Goal: Use online tool/utility: Utilize a website feature to perform a specific function

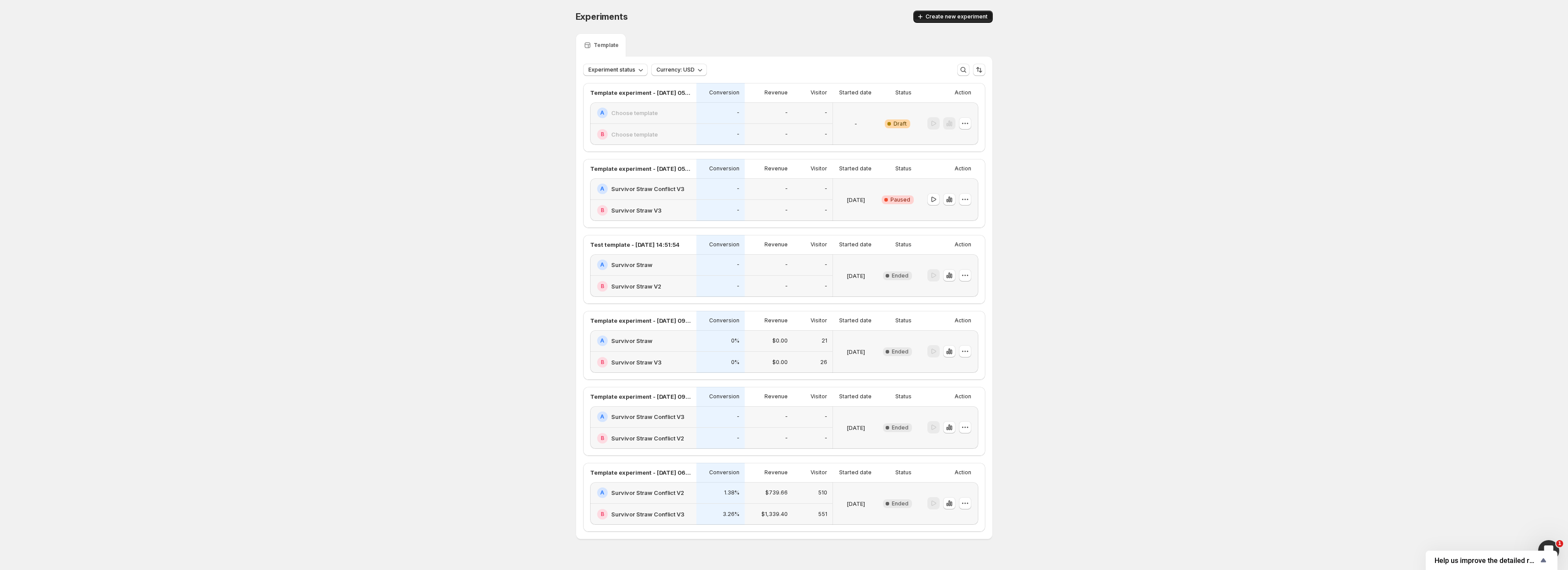
click at [942, 16] on span "Create new experiment" at bounding box center [956, 16] width 62 height 7
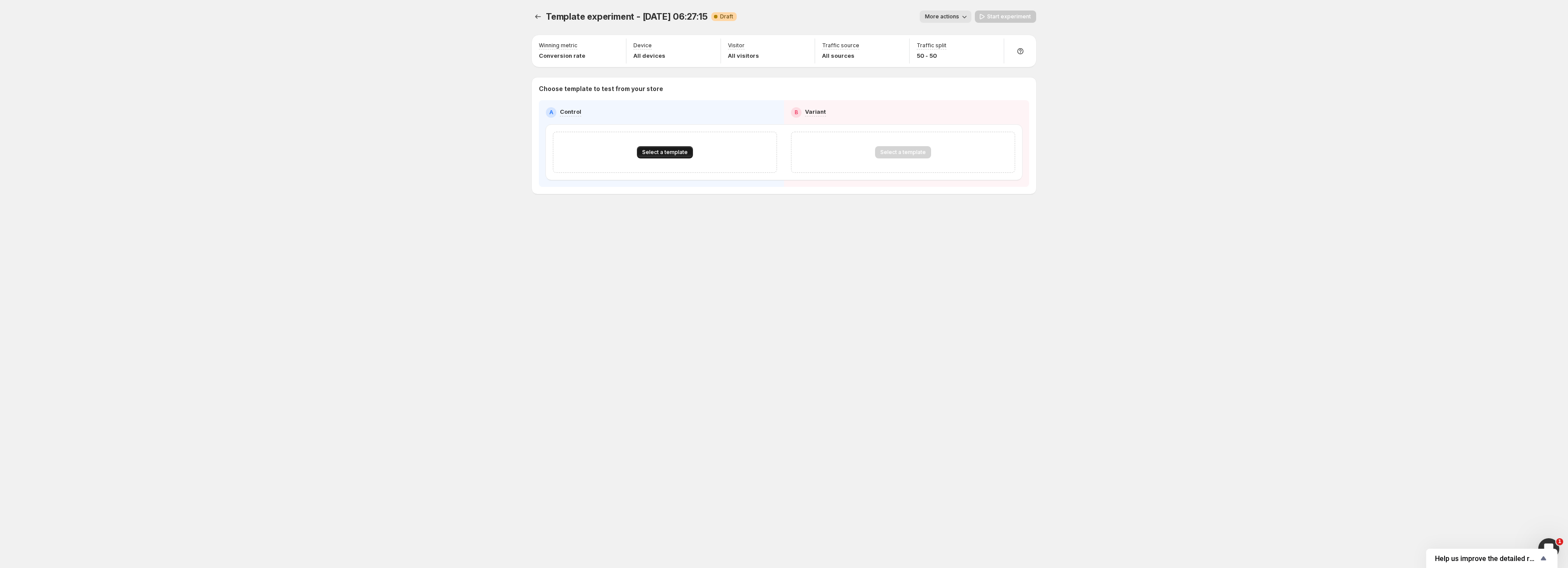
click at [663, 153] on span "Select a template" at bounding box center [665, 152] width 45 height 7
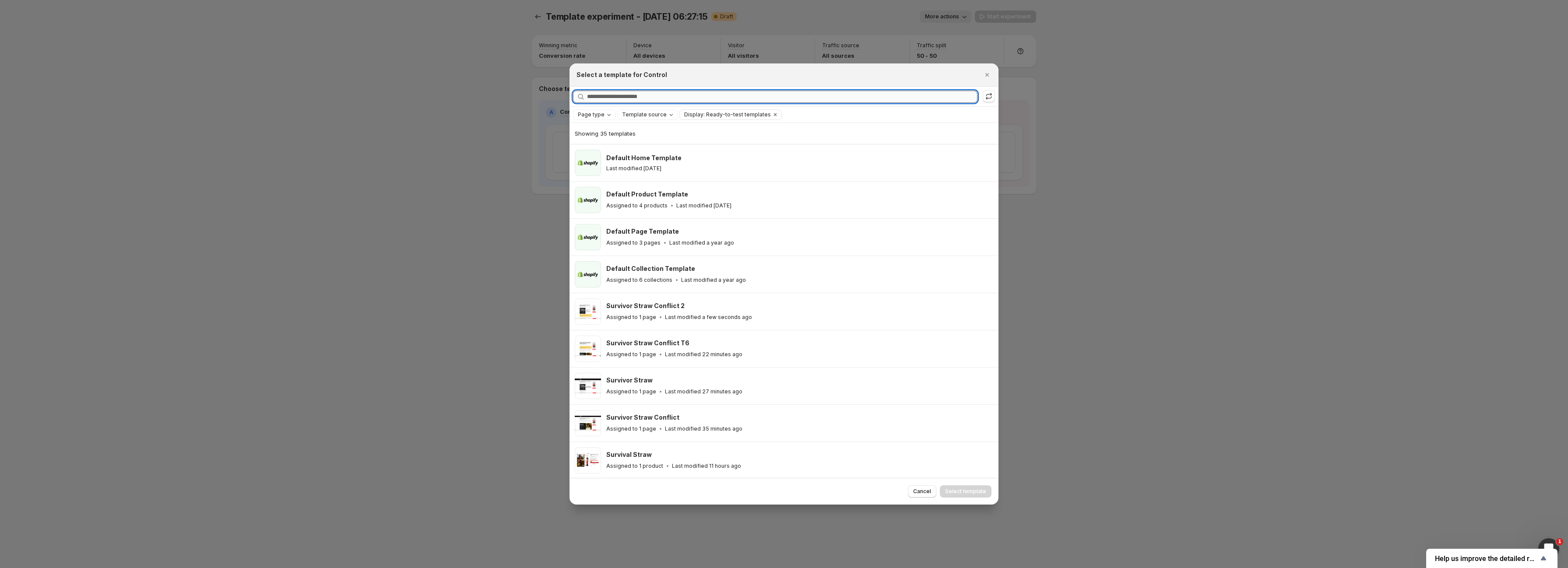
click at [678, 97] on input "Searching all templates" at bounding box center [782, 97] width 391 height 12
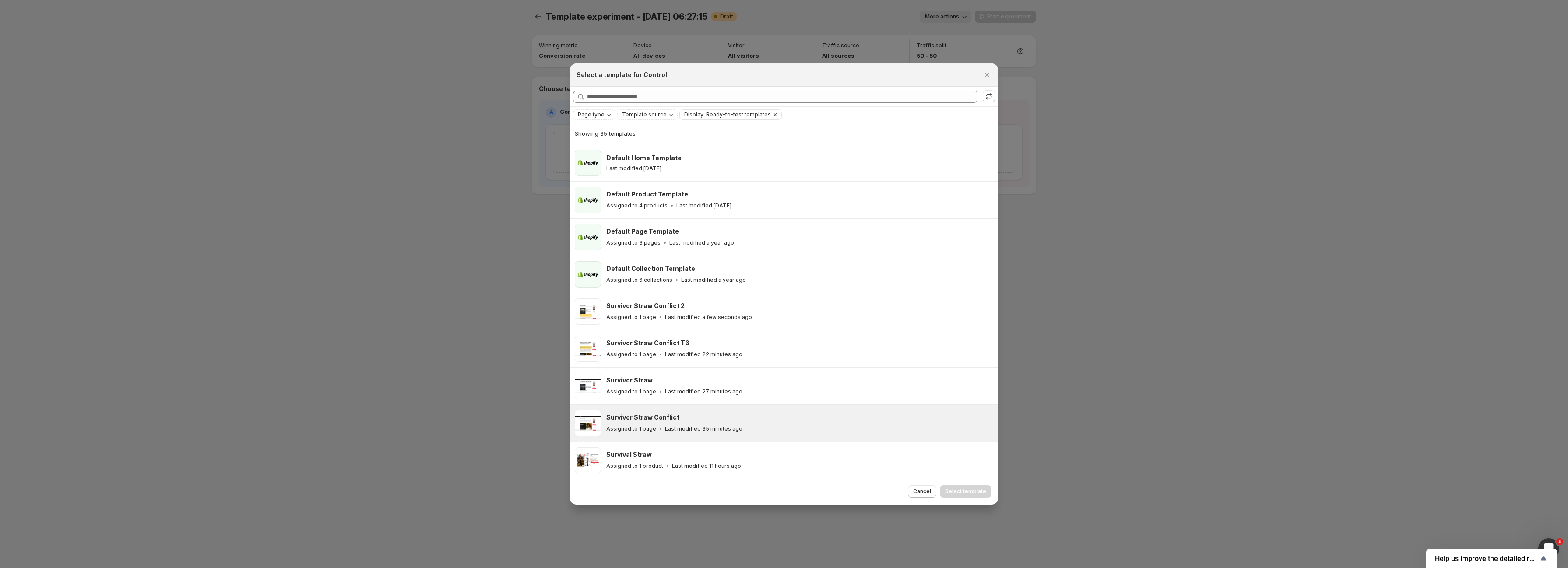
click at [709, 417] on div "Survivor Straw Conflict" at bounding box center [798, 417] width 384 height 8
click at [970, 496] on button "Select template" at bounding box center [966, 491] width 52 height 12
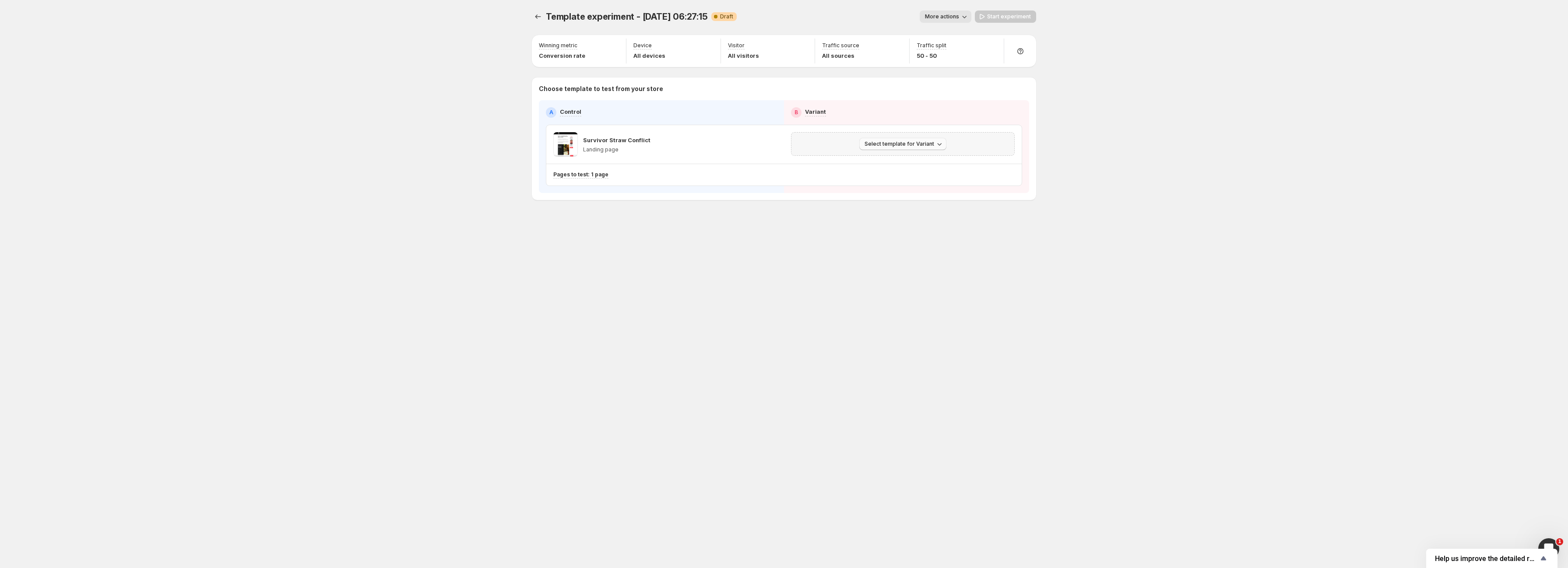
click at [912, 147] on span "Select template for Variant" at bounding box center [899, 144] width 69 height 7
click at [890, 162] on span "Select an existing template" at bounding box center [897, 162] width 74 height 7
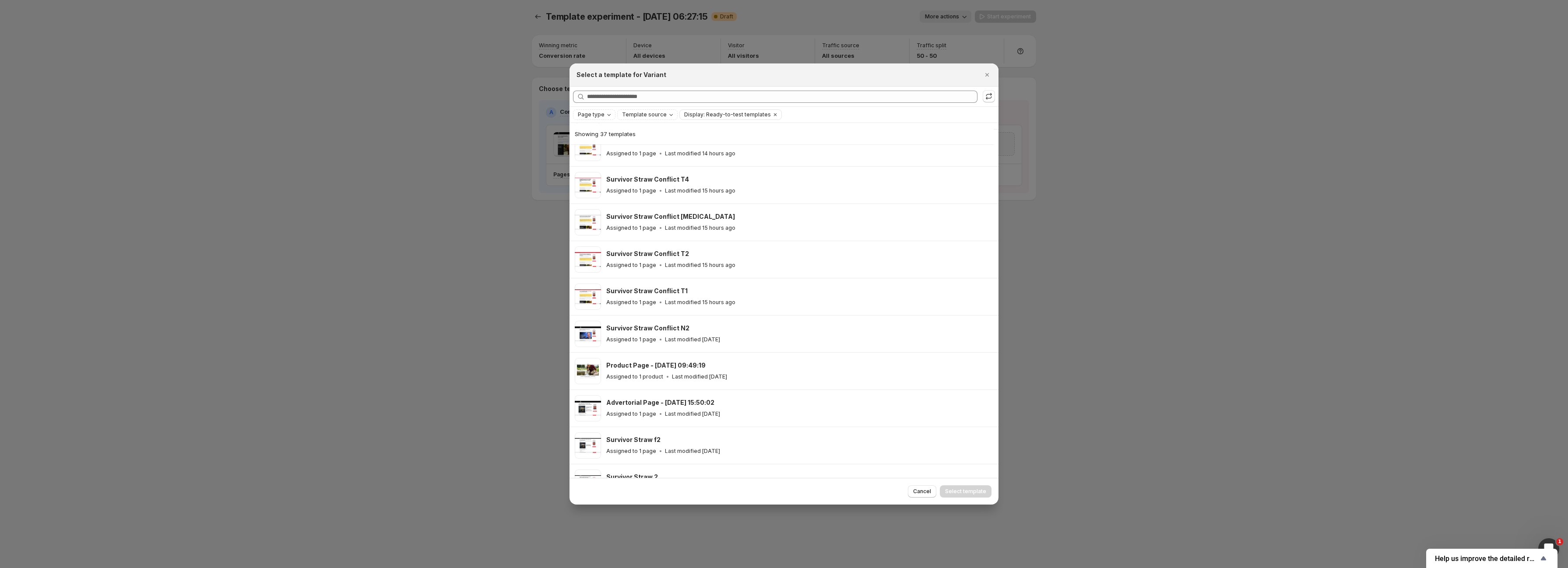
scroll to position [361, 0]
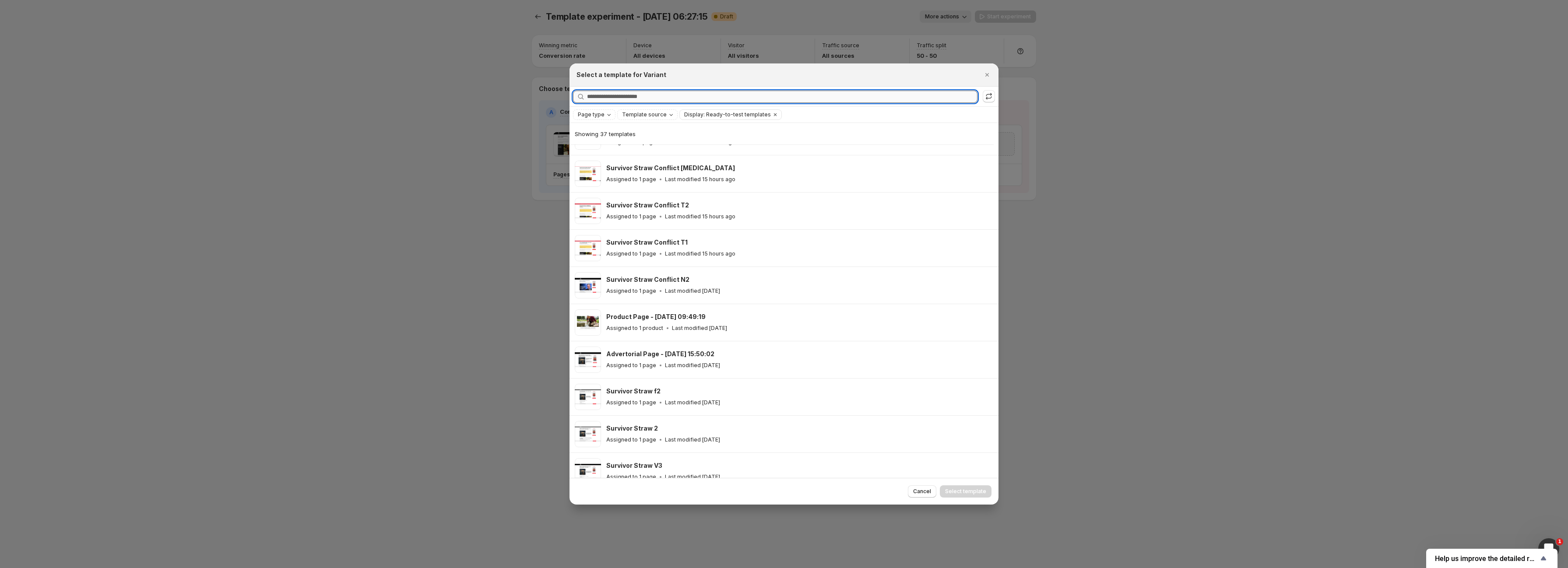
click at [727, 96] on input "Searching all templates" at bounding box center [782, 97] width 391 height 12
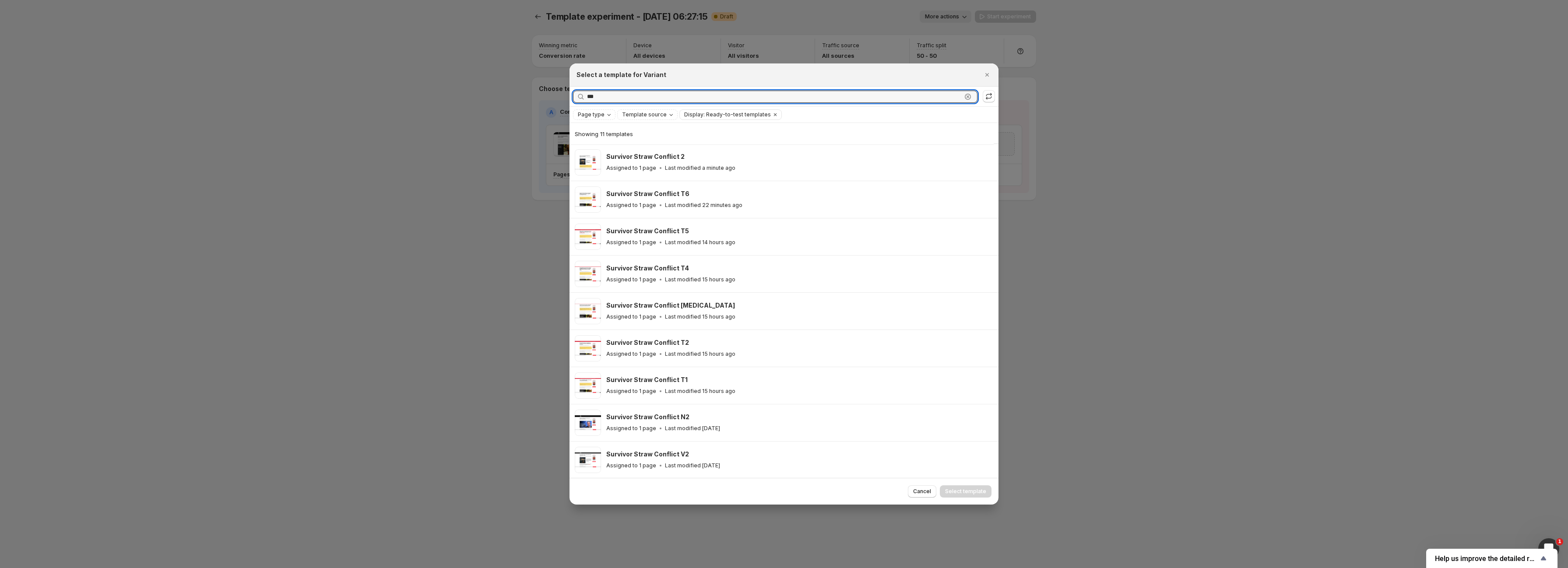
scroll to position [0, 0]
type input "***"
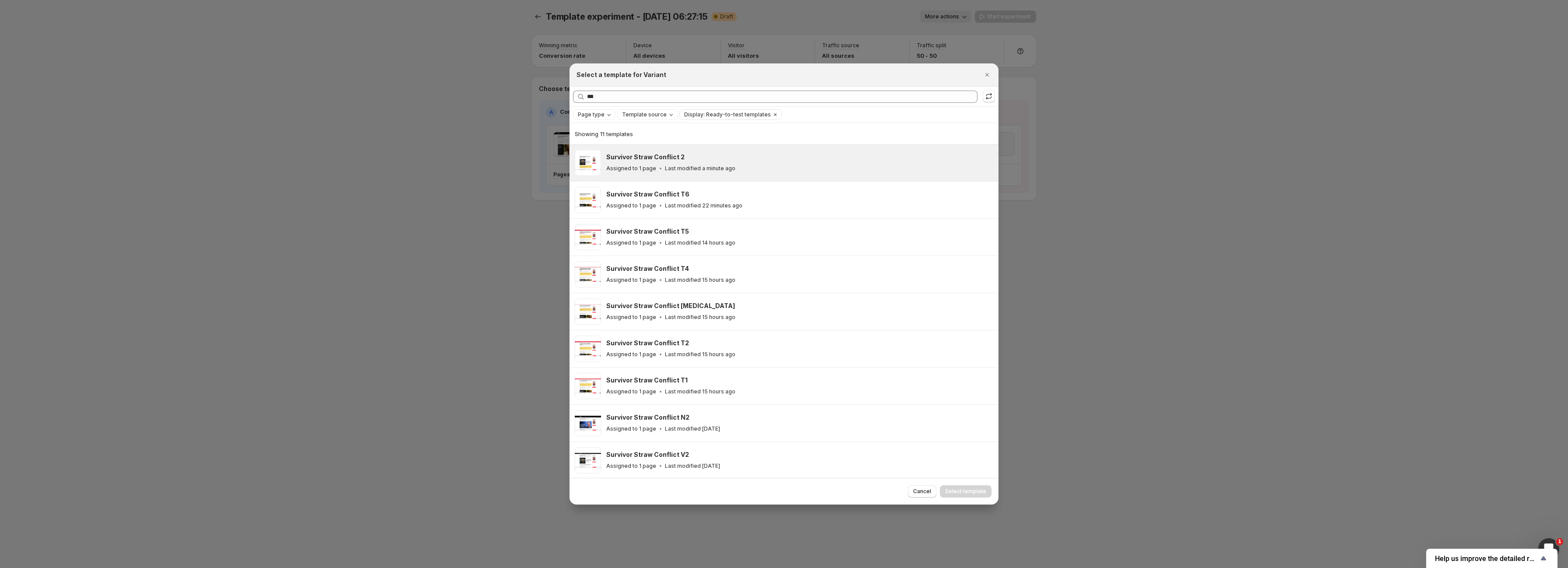
click at [786, 169] on div "Assigned to 1 page Last modified a minute ago" at bounding box center [798, 168] width 384 height 8
click at [978, 488] on button "Select template" at bounding box center [966, 491] width 52 height 12
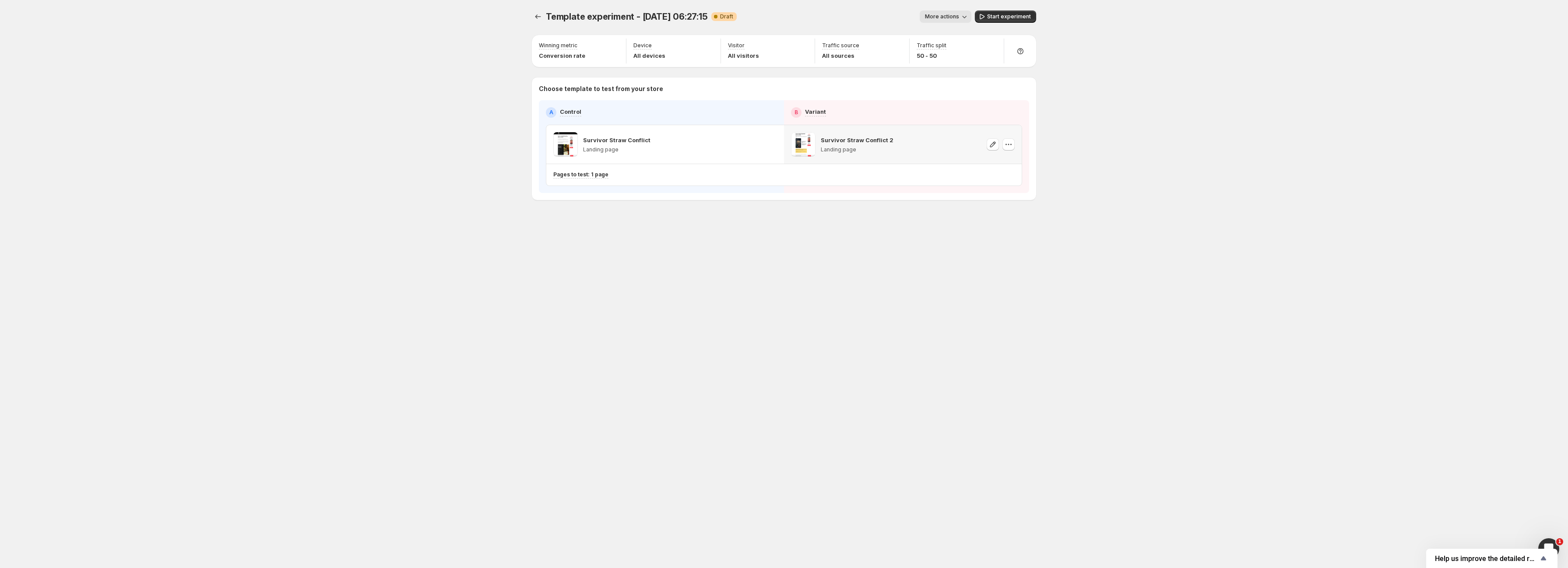
click at [610, 488] on div "Template experiment - [DATE] 06:27:15. This page is ready Template experiment -…" at bounding box center [783, 284] width 525 height 568
click at [1010, 17] on span "Start experiment" at bounding box center [1009, 16] width 43 height 7
click at [434, 225] on div "Template experiment - [DATE] 06:27:15. This page is ready Template experiment -…" at bounding box center [784, 284] width 1568 height 568
